Goal: Task Accomplishment & Management: Manage account settings

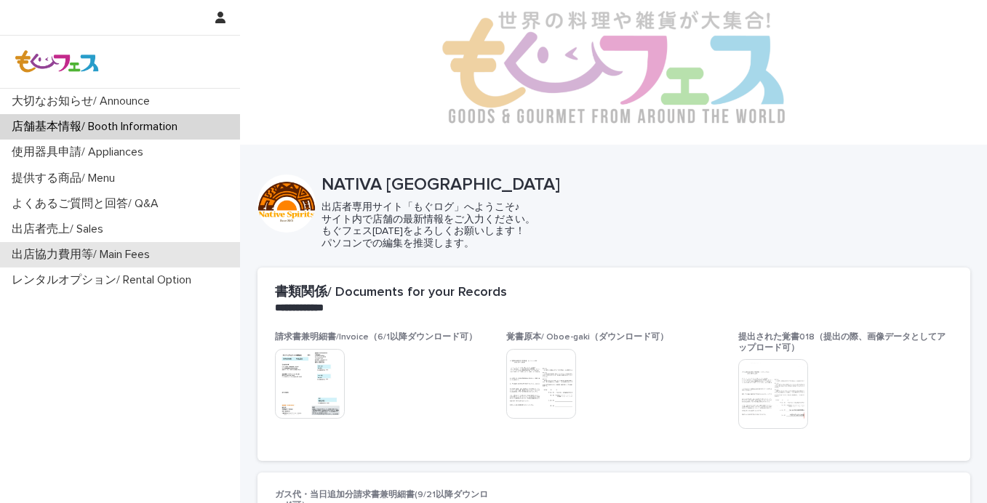
click at [121, 246] on div "出店協力費用等/ Main Fees" at bounding box center [120, 254] width 240 height 25
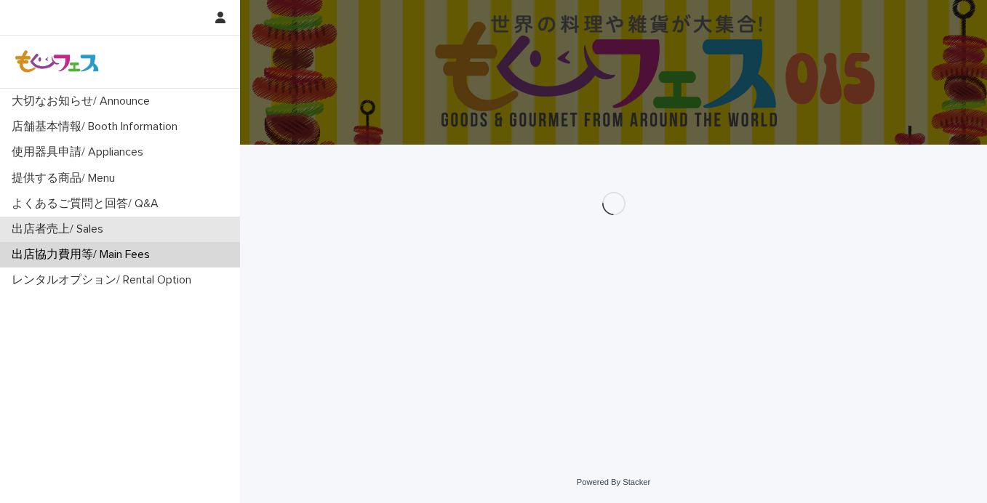
click at [121, 225] on div "出店者売上/ Sales" at bounding box center [120, 229] width 240 height 25
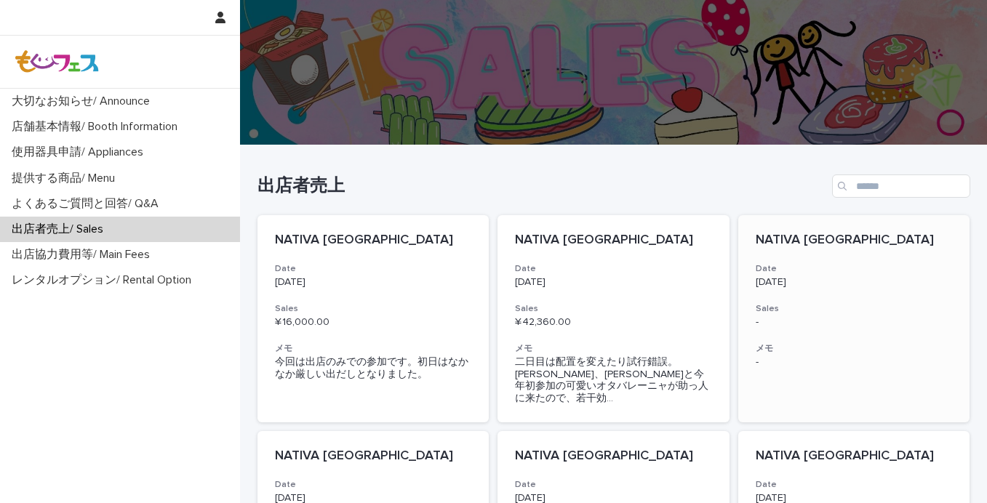
click at [810, 345] on h3 "メモ" at bounding box center [853, 349] width 197 height 12
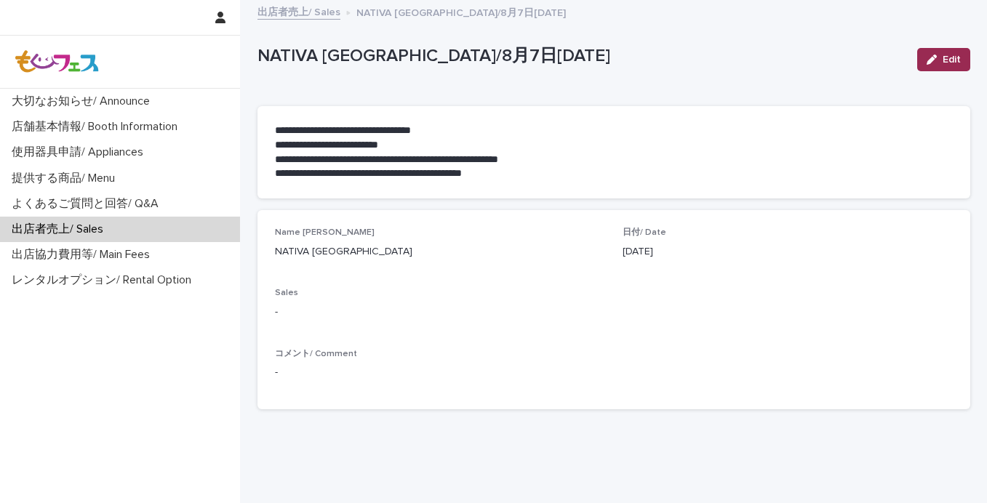
click at [946, 55] on span "Edit" at bounding box center [951, 60] width 18 height 10
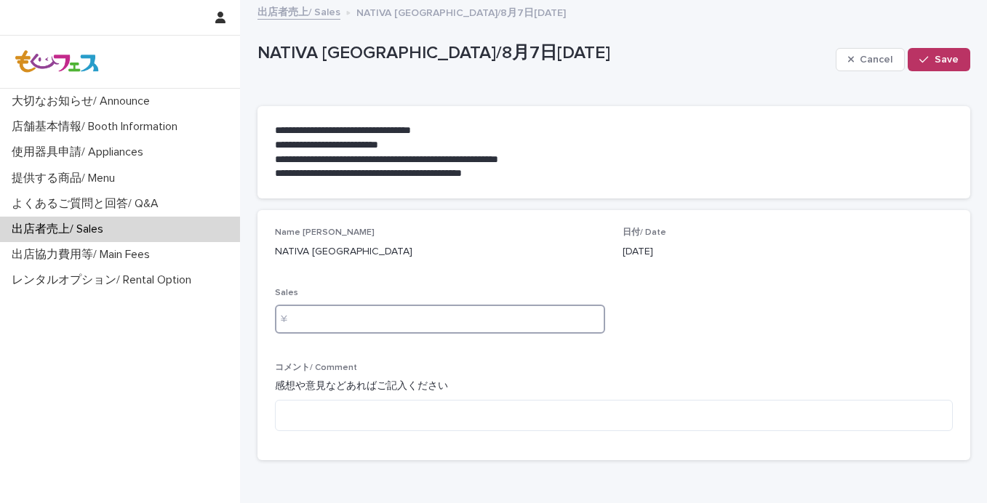
click at [579, 318] on input at bounding box center [440, 319] width 330 height 29
click at [518, 231] on p "Name [PERSON_NAME]" at bounding box center [440, 233] width 330 height 10
click at [413, 326] on input "****" at bounding box center [440, 319] width 330 height 29
type input "*****"
click at [458, 258] on p "NATIVA [GEOGRAPHIC_DATA]" at bounding box center [440, 251] width 330 height 15
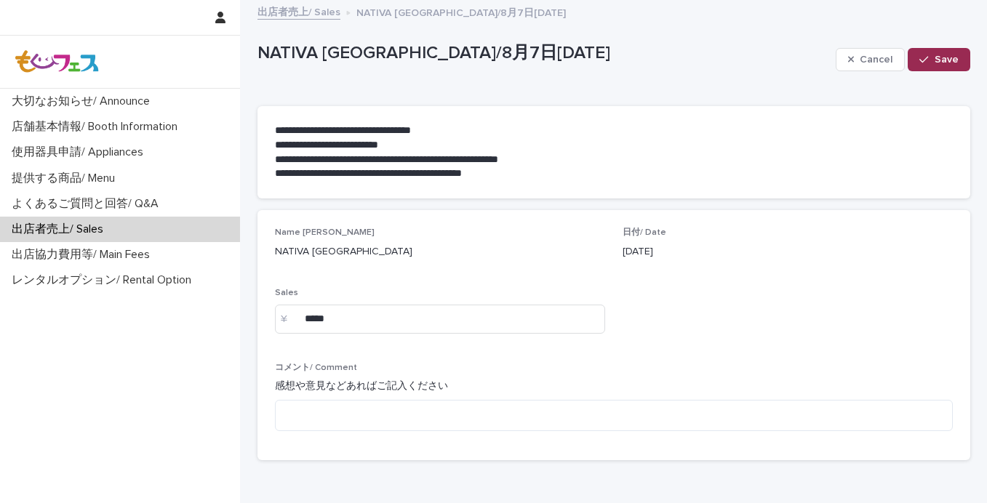
click at [958, 64] on span "Save" at bounding box center [946, 60] width 24 height 10
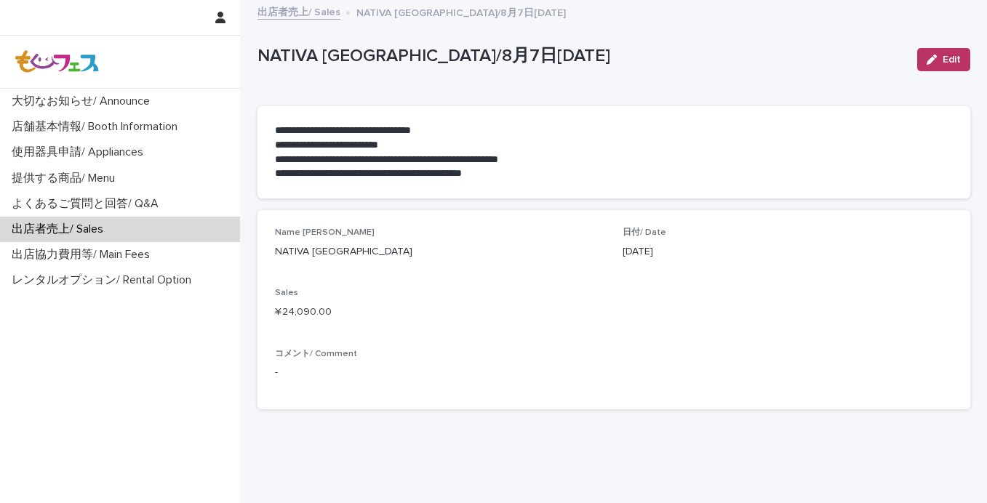
scroll to position [31, 0]
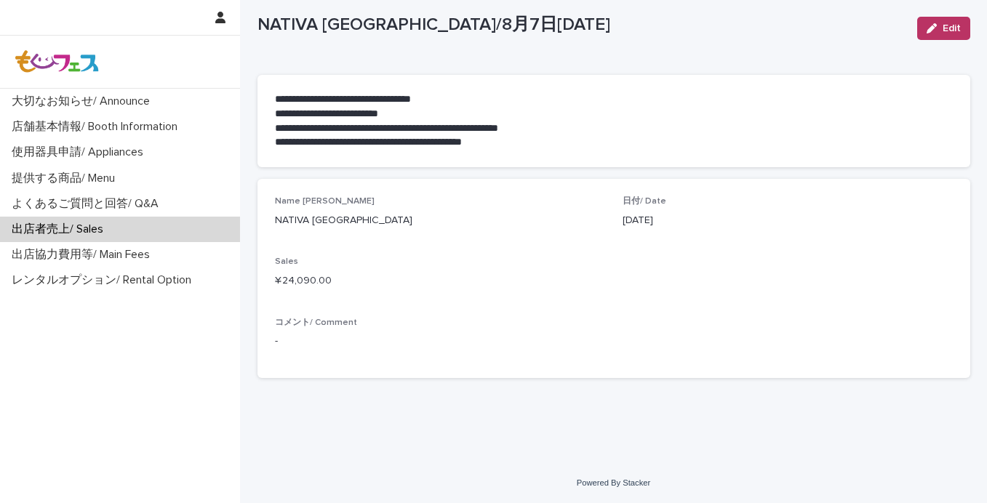
click at [205, 229] on div "出店者売上/ Sales" at bounding box center [120, 229] width 240 height 25
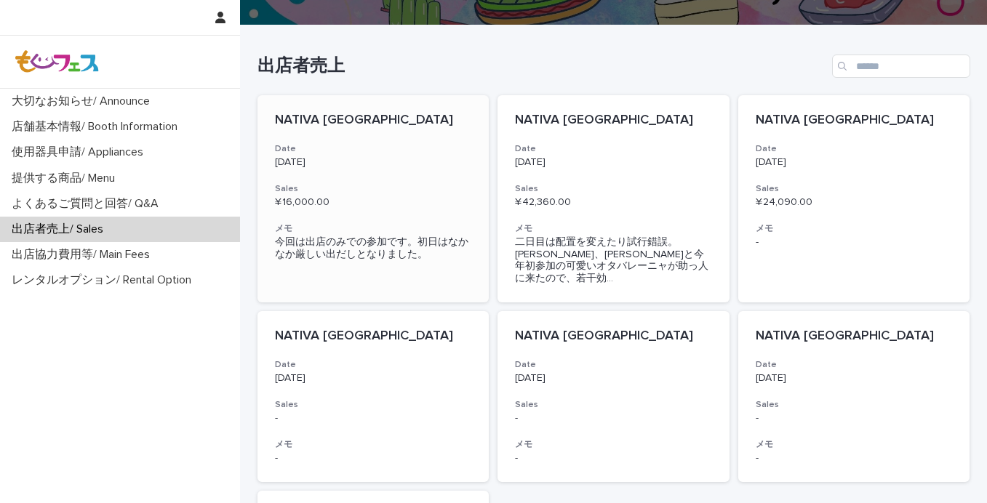
scroll to position [172, 0]
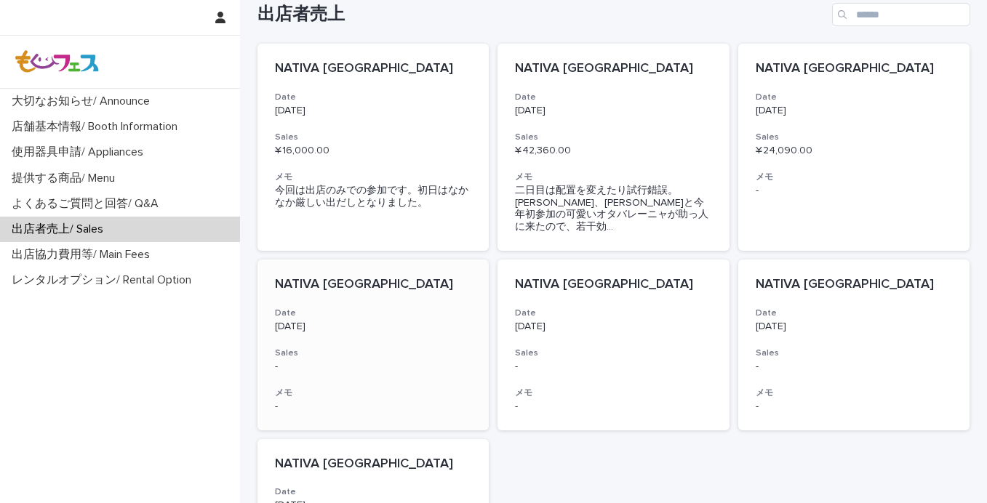
click at [348, 321] on p "[DATE]" at bounding box center [373, 327] width 197 height 12
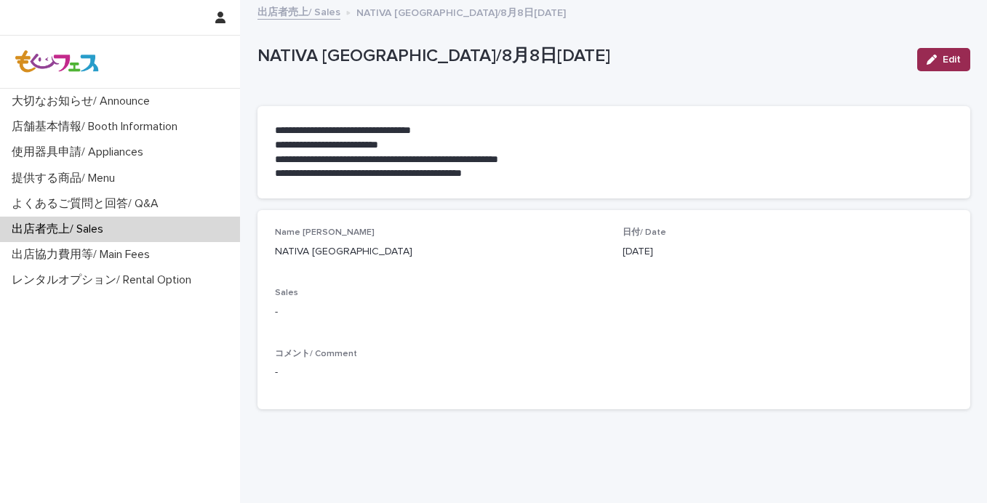
click at [929, 60] on icon "button" at bounding box center [931, 60] width 10 height 10
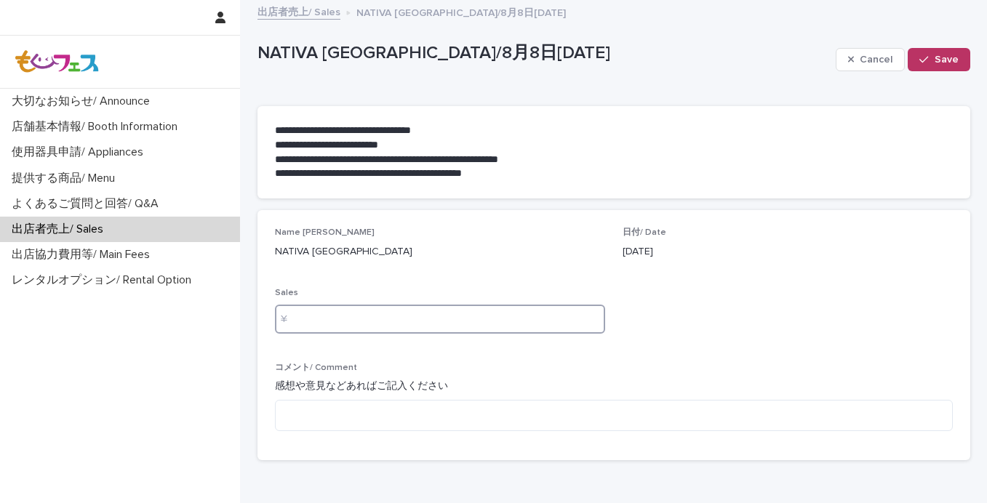
click at [521, 321] on input at bounding box center [440, 319] width 330 height 29
type input "*****"
click at [525, 243] on div "NATIVA [GEOGRAPHIC_DATA]" at bounding box center [440, 250] width 330 height 18
